Goal: Task Accomplishment & Management: Complete application form

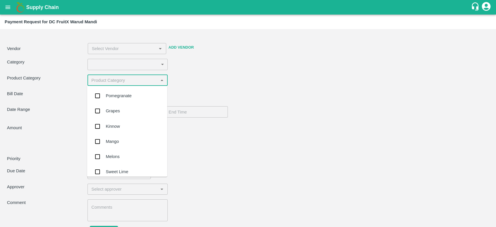
click at [155, 79] on input "input" at bounding box center [122, 80] width 67 height 8
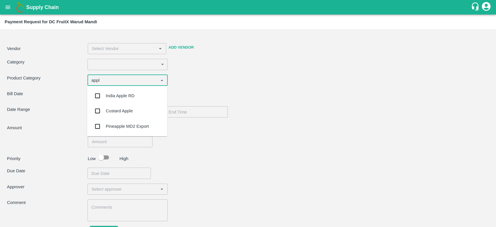
type input "appl"
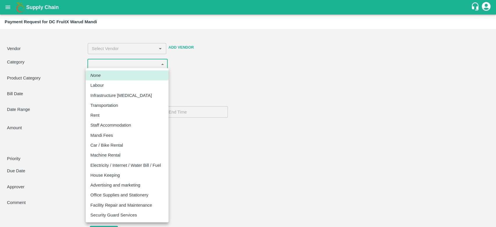
click at [154, 66] on body "Supply Chain Payment Request for DC FruitX Warud Mandi Vendor ​ Add Vendor Cate…" at bounding box center [248, 113] width 496 height 227
click at [218, 86] on div at bounding box center [248, 113] width 496 height 227
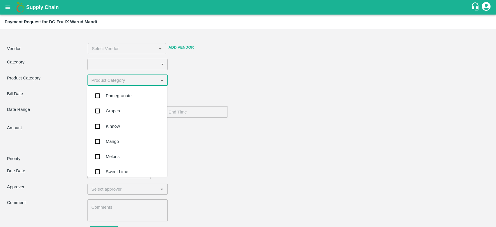
click at [130, 80] on input "input" at bounding box center [122, 80] width 67 height 8
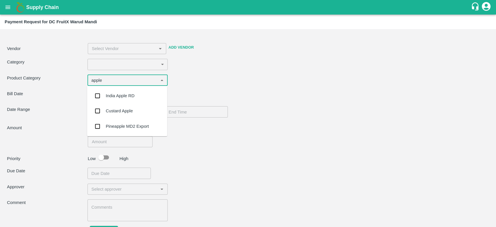
type input "apple"
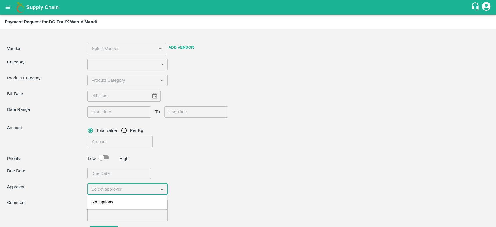
click at [117, 185] on input "input" at bounding box center [122, 189] width 67 height 8
type input "yash"
click at [251, 126] on div "Total value Per Kg ​" at bounding box center [188, 135] width 200 height 23
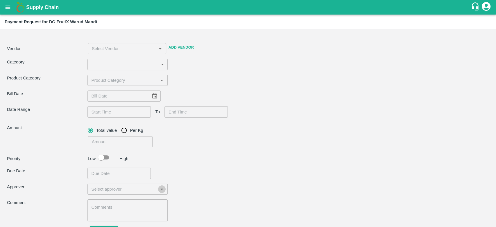
click at [159, 192] on icon "Open" at bounding box center [162, 189] width 6 height 6
click at [189, 154] on div "Priority Low High" at bounding box center [247, 157] width 484 height 11
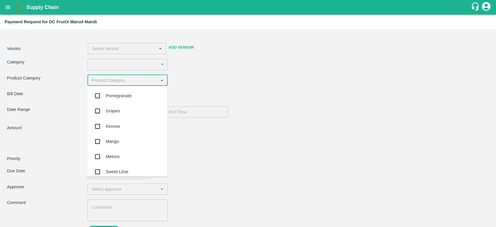
click at [144, 81] on input "input" at bounding box center [122, 80] width 67 height 8
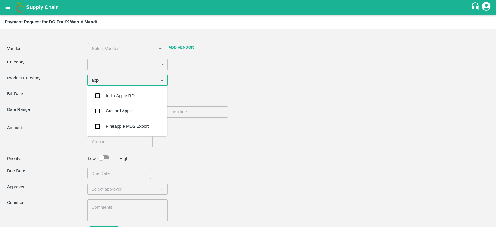
type input "app"
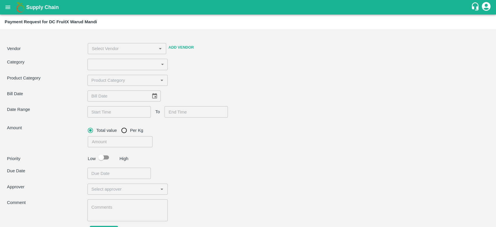
click at [72, 15] on div "Payment Request for DC FruitX Warud Mandi" at bounding box center [248, 22] width 496 height 15
click at [6, 8] on icon "open drawer" at bounding box center [8, 7] width 6 height 6
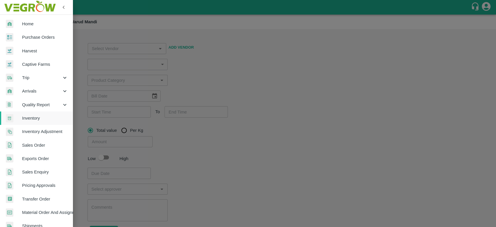
click at [21, 22] on div at bounding box center [14, 24] width 16 height 8
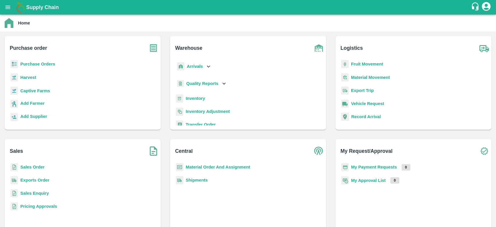
click at [485, 8] on icon "account of current user" at bounding box center [486, 6] width 10 height 10
click at [473, 21] on li "Deepak Babu R" at bounding box center [471, 21] width 40 height 10
click at [196, 99] on div at bounding box center [248, 113] width 496 height 227
click at [194, 99] on b "Inventory" at bounding box center [195, 98] width 19 height 5
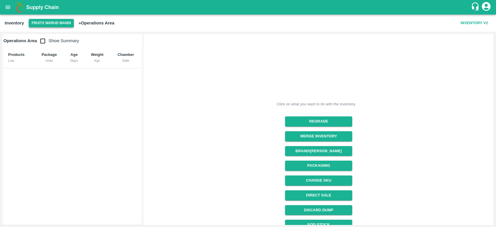
click at [56, 23] on button "FruitX Warud Mandi" at bounding box center [51, 23] width 45 height 8
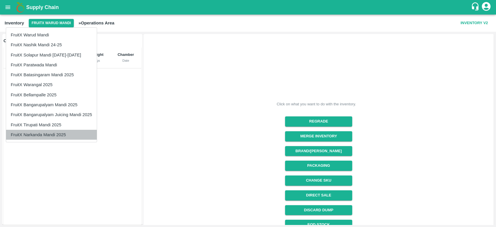
click at [53, 134] on li "FruitX Narkanda Mandi 2025" at bounding box center [51, 135] width 91 height 10
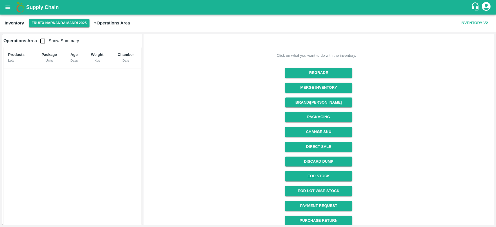
scroll to position [52, 0]
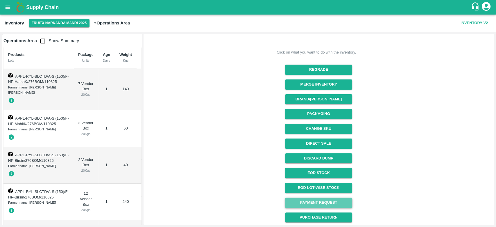
click at [325, 202] on link "Payment Request" at bounding box center [318, 202] width 67 height 10
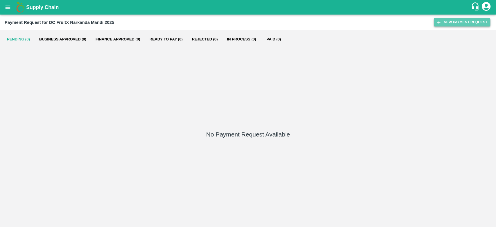
click at [463, 23] on button "New Payment Request" at bounding box center [462, 22] width 56 height 8
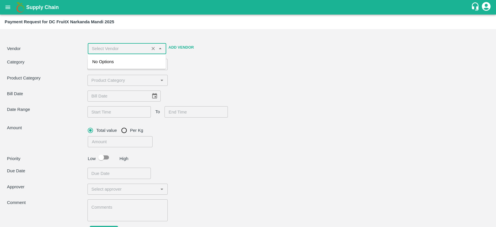
click at [144, 45] on input "input" at bounding box center [119, 49] width 58 height 8
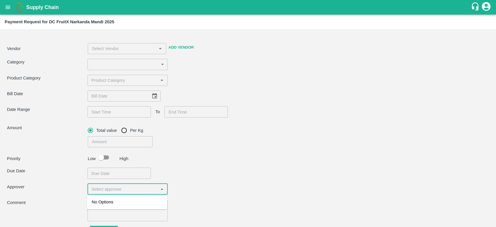
click at [146, 187] on input "input" at bounding box center [122, 189] width 67 height 8
type input "yash"
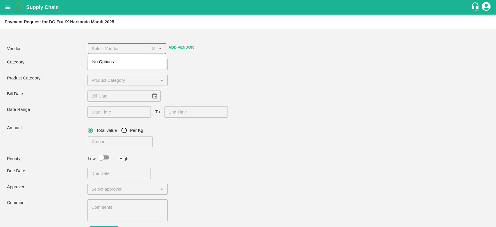
click at [134, 50] on input "input" at bounding box center [119, 49] width 58 height 8
click at [133, 62] on div "[PERSON_NAME] -8899418430(Other)" at bounding box center [126, 64] width 69 height 13
click at [212, 73] on div "Vendor ​ Add Vendor Kyc Verified Bank Verified Category ​ ​ Product Category ​ …" at bounding box center [247, 134] width 491 height 207
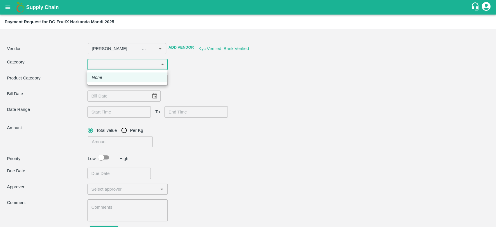
click at [137, 61] on body "Supply Chain Payment Request for DC FruitX Narkanda Mandi 2025 Vendor ​ Add Ven…" at bounding box center [248, 113] width 496 height 227
click at [124, 76] on li "None" at bounding box center [127, 77] width 80 height 10
click at [128, 84] on div "​" at bounding box center [127, 80] width 81 height 11
type input "[PERSON_NAME] -8899418430(Other)"
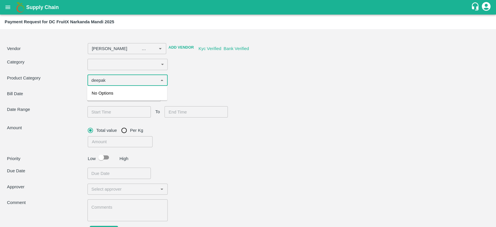
type input "deepak"
type input "[PERSON_NAME] -8899418430(Other)"
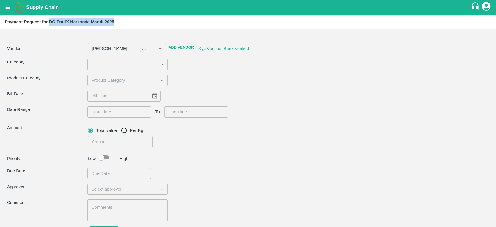
drag, startPoint x: 116, startPoint y: 22, endPoint x: 49, endPoint y: 22, distance: 67.4
click at [49, 22] on div "Payment Request for DC FruitX Narkanda Mandi 2025" at bounding box center [248, 22] width 486 height 8
copy b "DC FruitX Narkanda Mandi 2025"
